Goal: Information Seeking & Learning: Learn about a topic

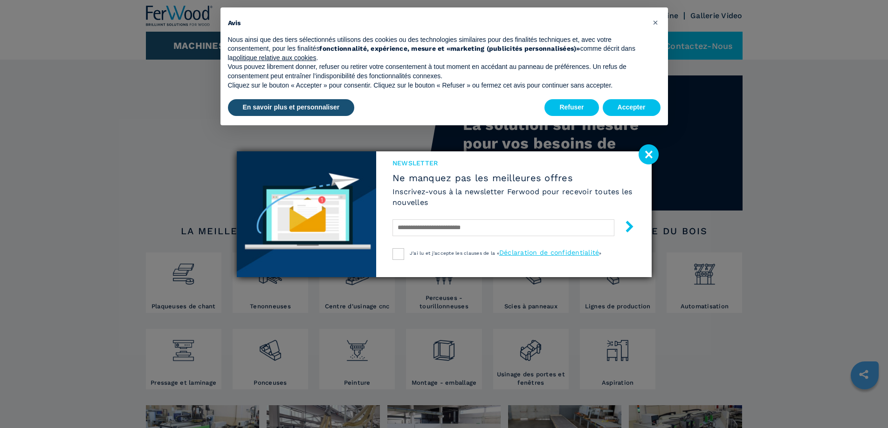
click at [653, 158] on image at bounding box center [649, 155] width 20 height 20
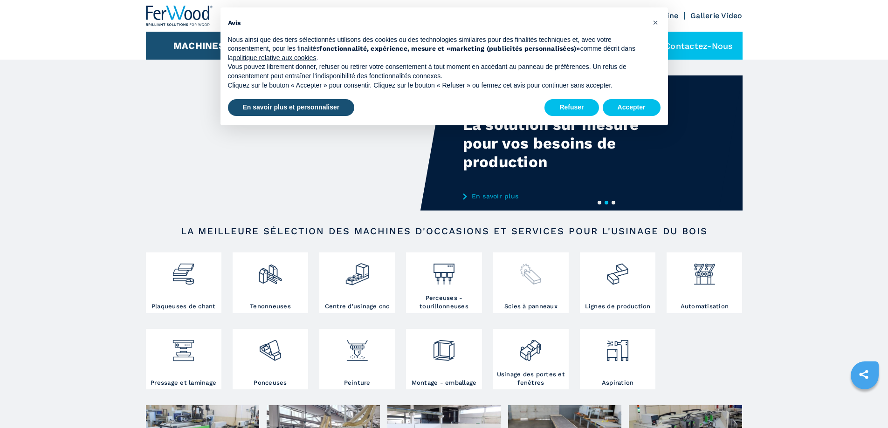
click at [528, 283] on img at bounding box center [530, 271] width 25 height 32
click at [528, 280] on img at bounding box center [530, 271] width 25 height 32
click at [583, 109] on button "Refuser" at bounding box center [572, 107] width 54 height 17
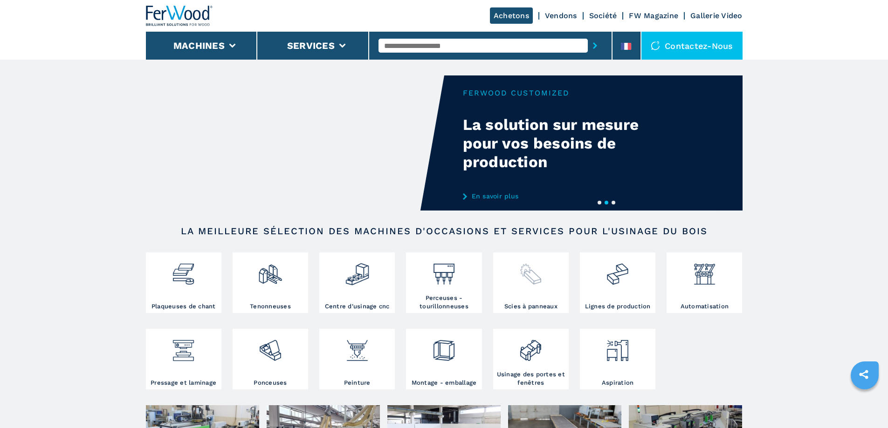
click at [515, 287] on div at bounding box center [531, 279] width 71 height 48
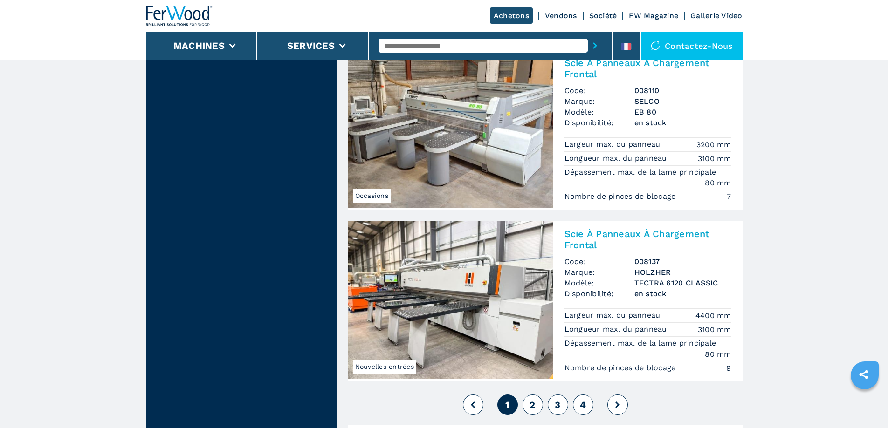
scroll to position [2005, 0]
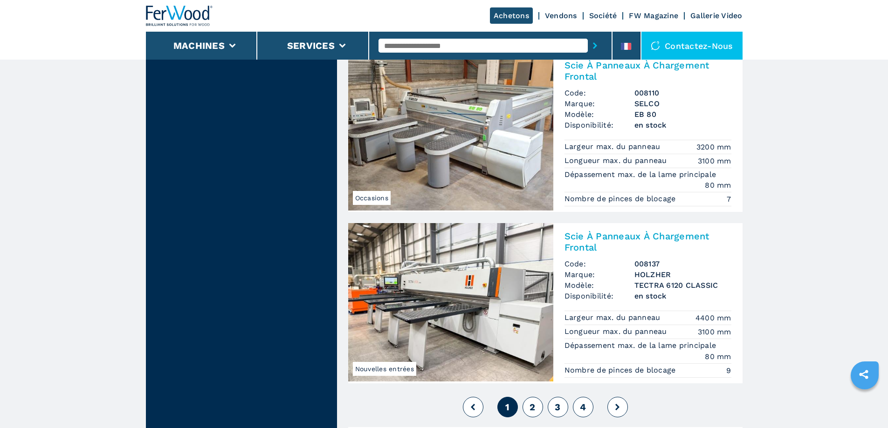
click at [428, 40] on input "text" at bounding box center [483, 46] width 209 height 14
type input "***"
click at [588, 35] on button "submit-button" at bounding box center [595, 45] width 14 height 21
click at [593, 45] on icon "submit-button" at bounding box center [595, 45] width 4 height 7
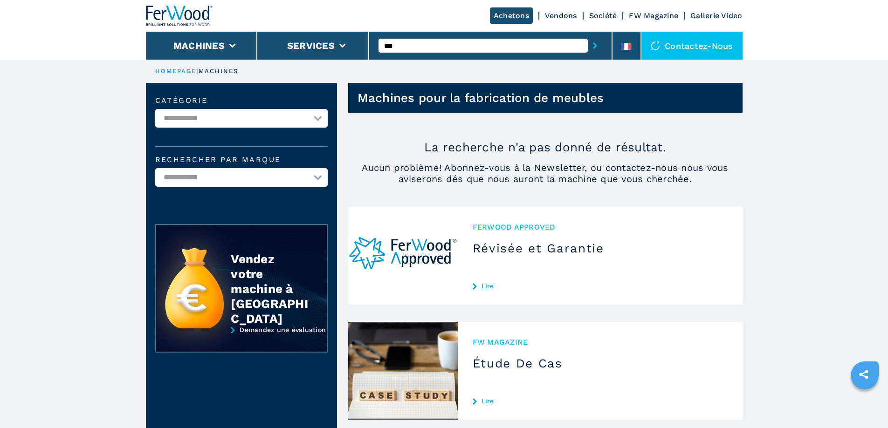
click at [461, 44] on input "***" at bounding box center [483, 46] width 209 height 14
type input "*********"
click at [588, 35] on button "submit-button" at bounding box center [595, 45] width 14 height 21
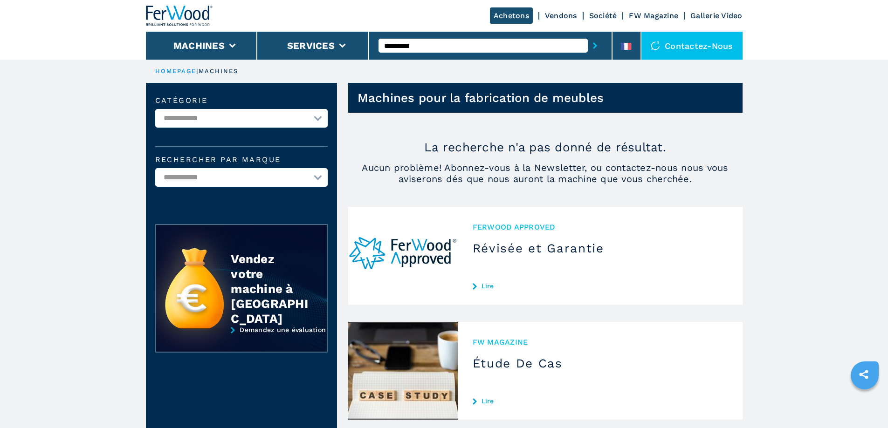
click at [588, 46] on button "submit-button" at bounding box center [595, 45] width 14 height 21
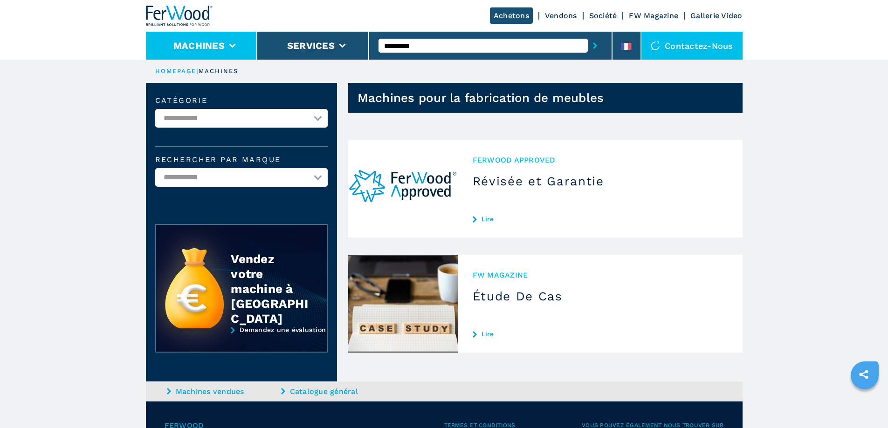
click at [214, 46] on button "Machines" at bounding box center [198, 45] width 51 height 11
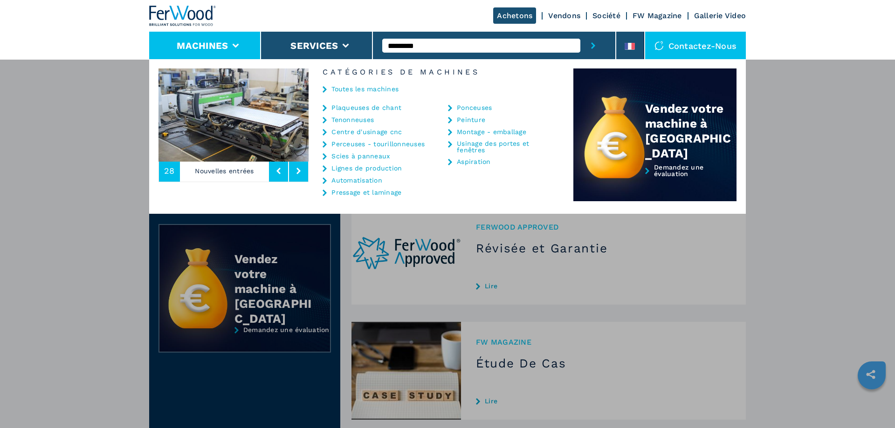
click at [367, 156] on link "Scies à panneaux" at bounding box center [360, 156] width 58 height 7
click at [325, 156] on icon at bounding box center [325, 156] width 4 height 7
click at [357, 155] on link "Scies à panneaux" at bounding box center [360, 156] width 58 height 7
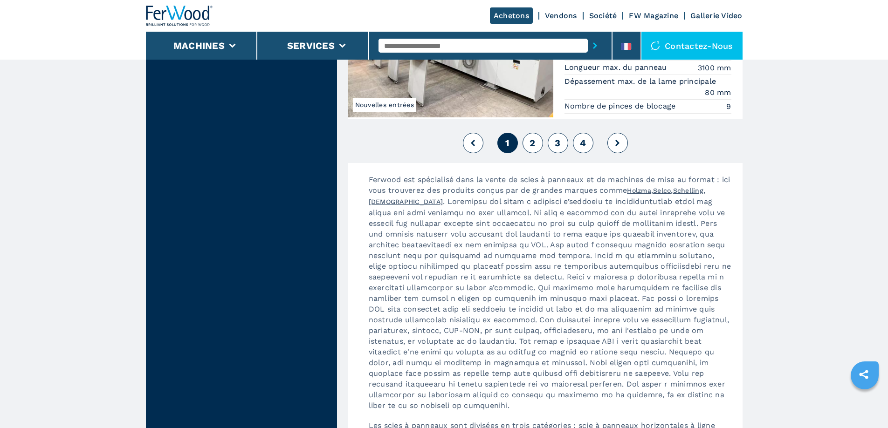
scroll to position [2331, 0]
